Goal: Task Accomplishment & Management: Use online tool/utility

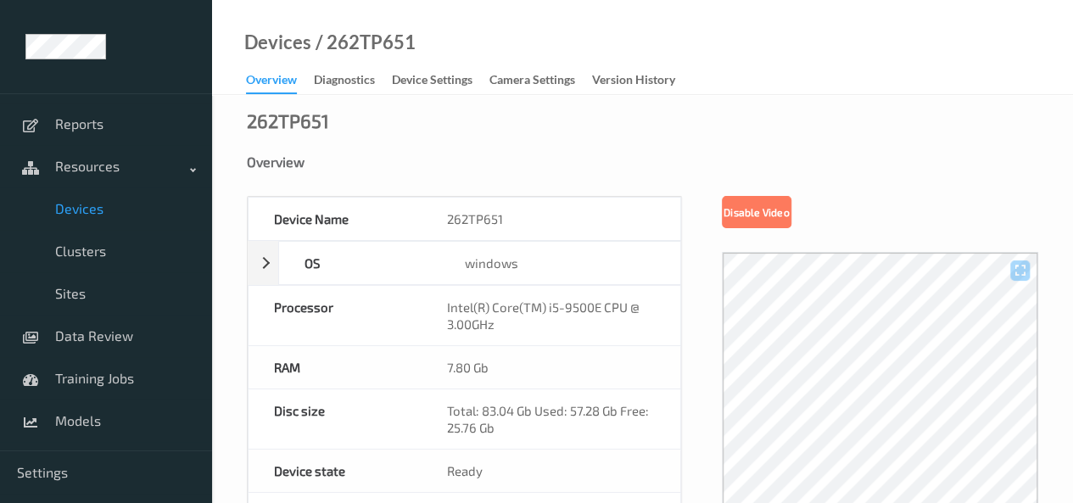
drag, startPoint x: 0, startPoint y: 0, endPoint x: 87, endPoint y: 215, distance: 231.8
click at [87, 215] on span "Devices" at bounding box center [125, 208] width 140 height 17
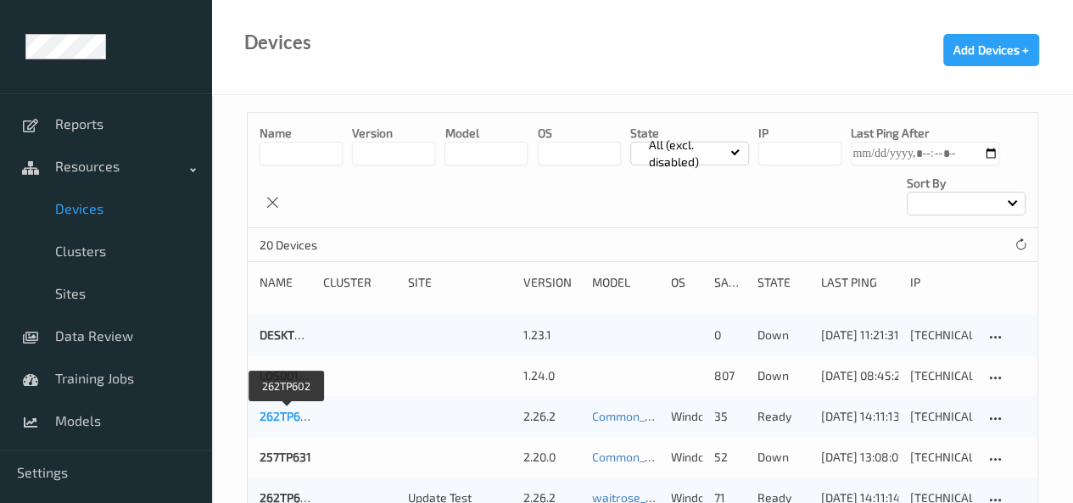
click at [300, 420] on link "262TP602" at bounding box center [287, 416] width 54 height 14
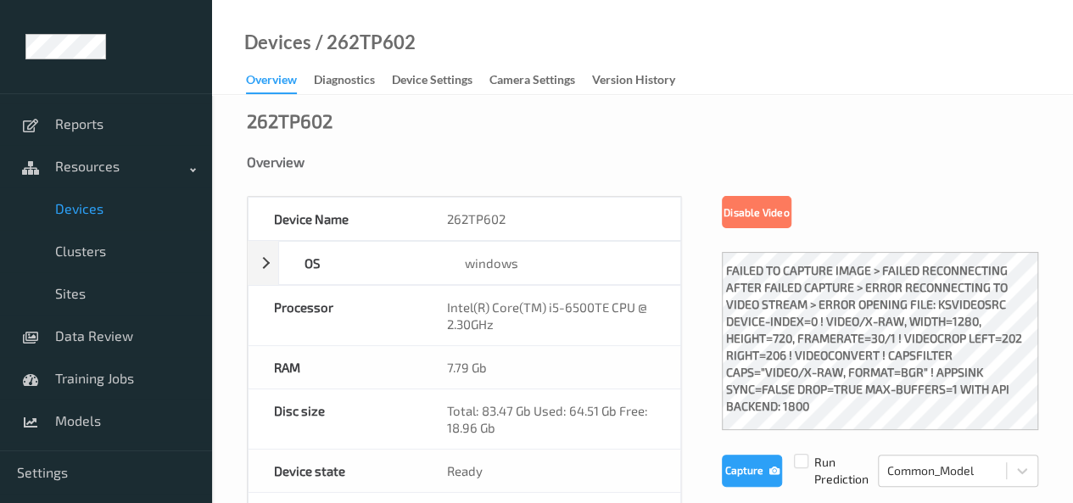
click at [82, 211] on span "Devices" at bounding box center [125, 208] width 140 height 17
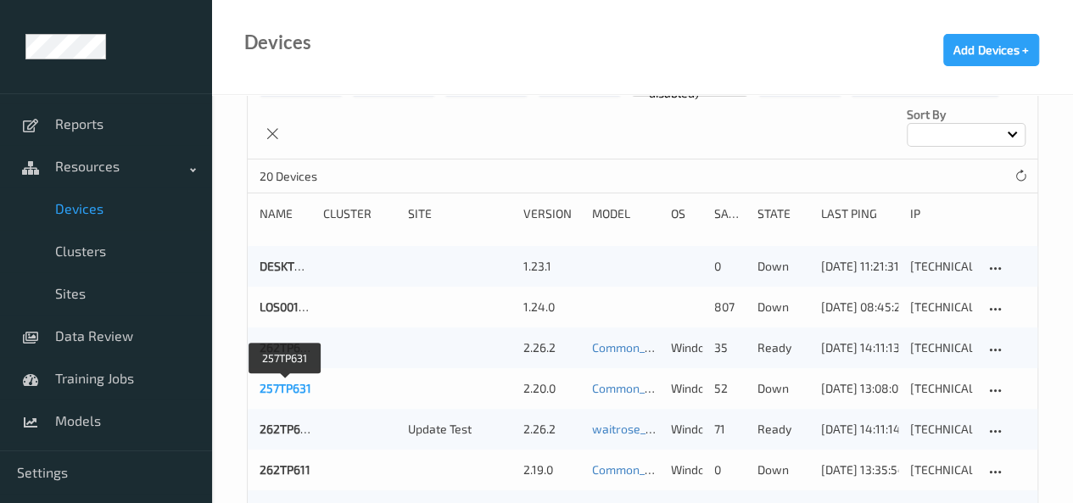
scroll to position [70, 0]
click at [295, 429] on link "262TP651" at bounding box center [286, 428] width 53 height 14
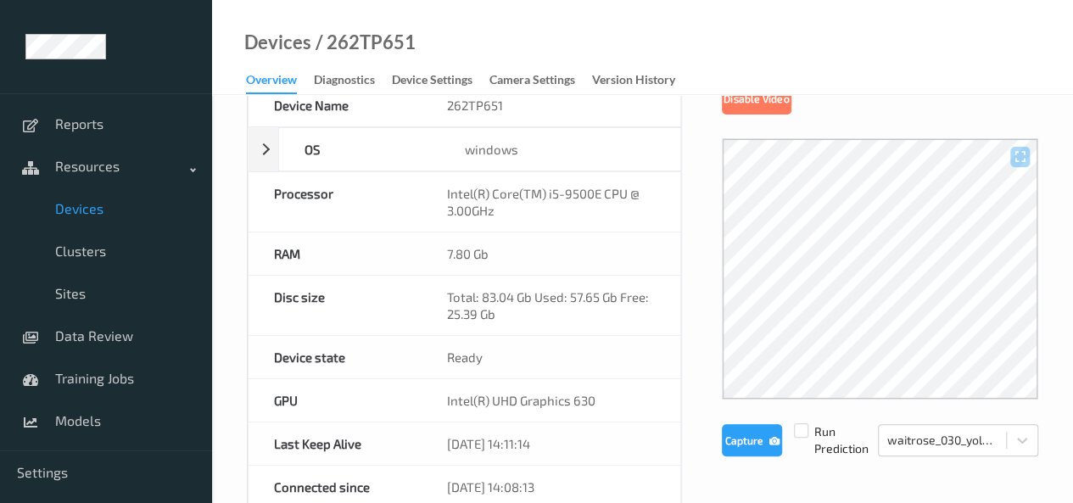
scroll to position [111, 0]
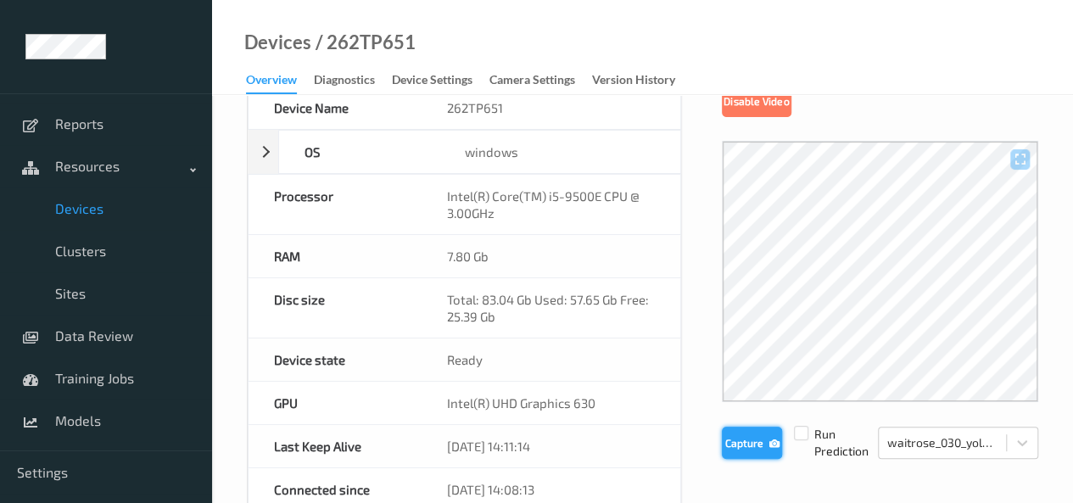
click at [746, 452] on button "Capture" at bounding box center [752, 443] width 60 height 32
click at [748, 437] on button "Capture" at bounding box center [752, 443] width 60 height 32
click at [81, 205] on span "Devices" at bounding box center [125, 208] width 140 height 17
